Goal: Information Seeking & Learning: Learn about a topic

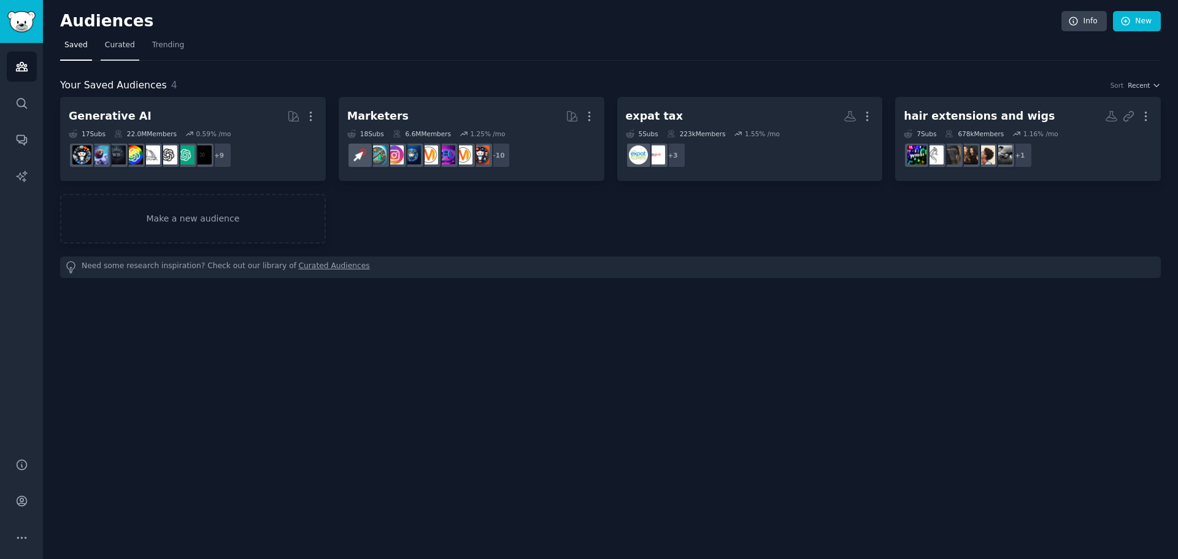
click at [112, 45] on span "Curated" at bounding box center [120, 45] width 30 height 11
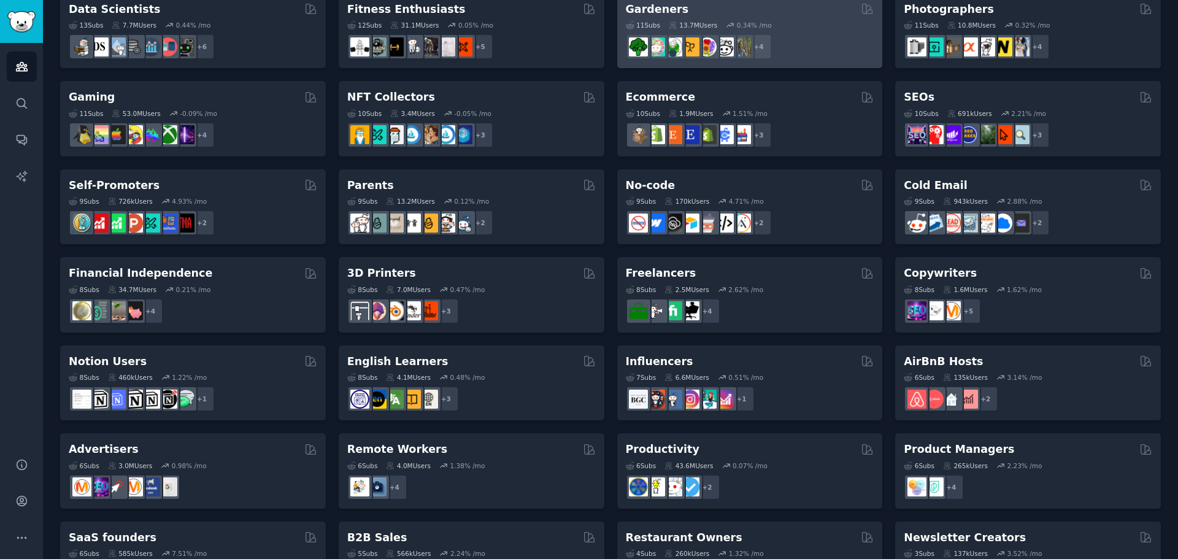
scroll to position [423, 0]
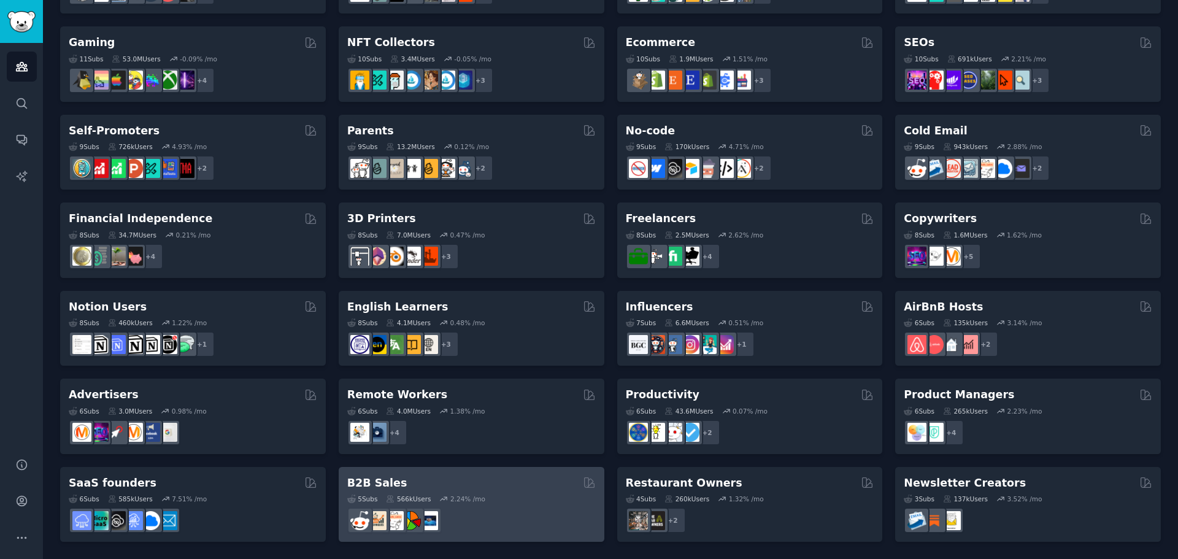
click at [460, 485] on div "B2B Sales" at bounding box center [471, 483] width 249 height 15
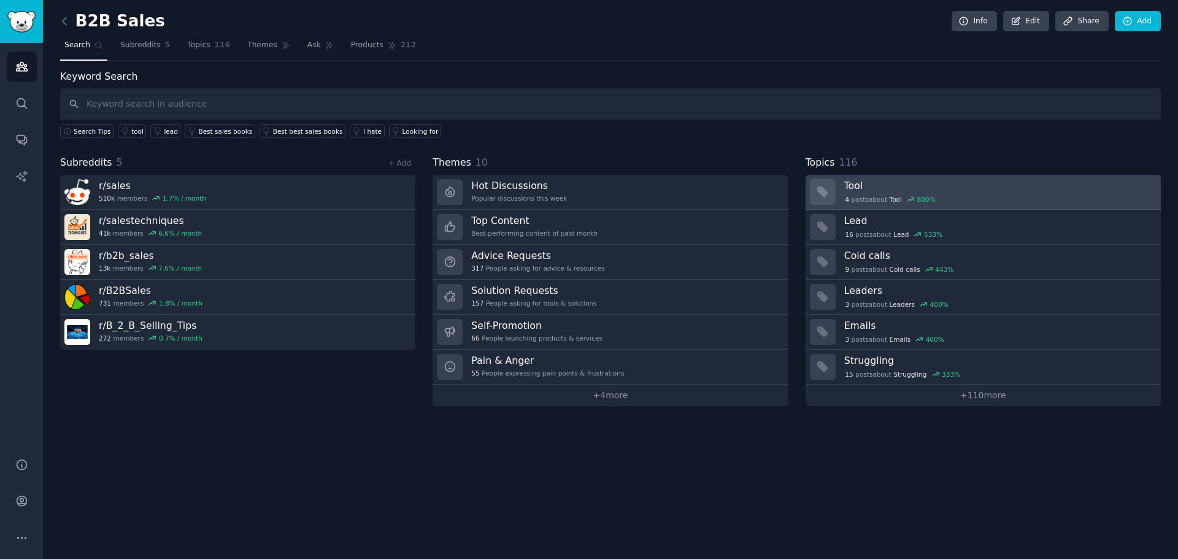
click at [863, 190] on h3 "Tool" at bounding box center [998, 185] width 308 height 13
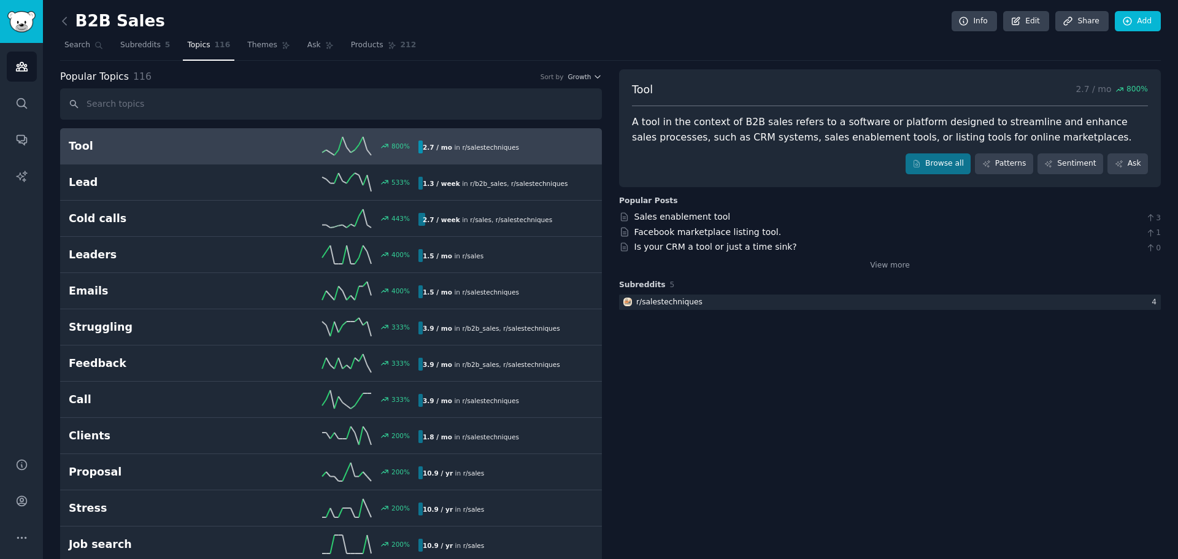
click at [142, 139] on h2 "Tool" at bounding box center [156, 146] width 175 height 15
click at [696, 215] on link "Sales enablement tool" at bounding box center [683, 217] width 96 height 10
click at [23, 71] on icon "Sidebar" at bounding box center [21, 67] width 11 height 9
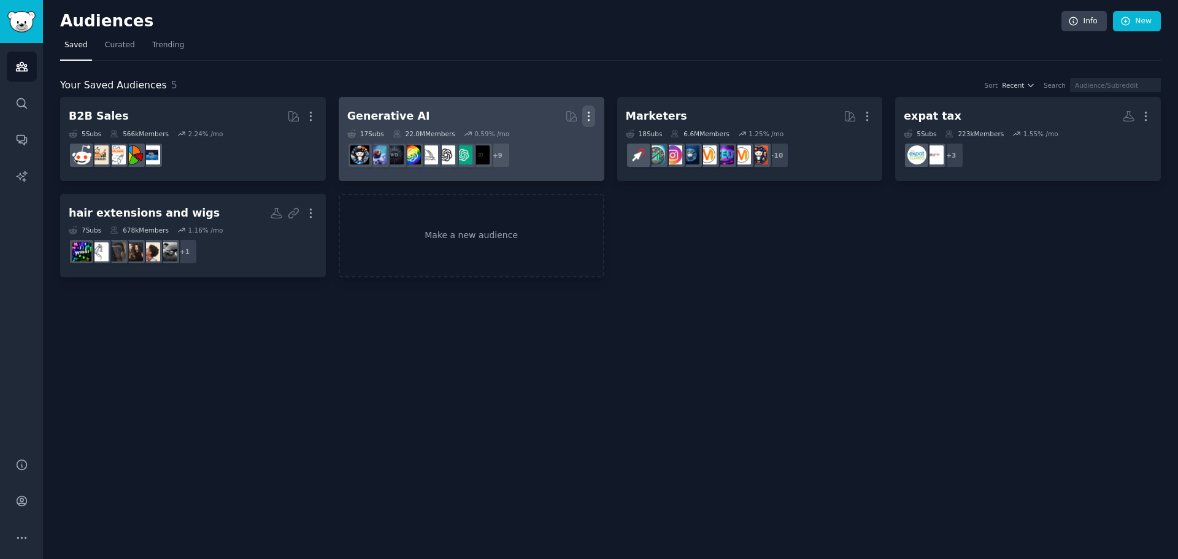
click at [587, 113] on icon "button" at bounding box center [588, 116] width 13 height 13
click at [556, 142] on p "Delete" at bounding box center [555, 142] width 28 height 13
